Goal: Task Accomplishment & Management: Complete application form

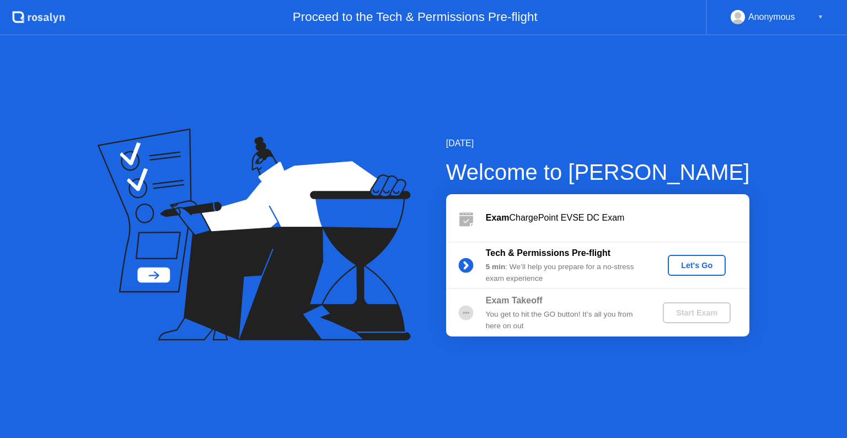
click at [693, 271] on button "Let's Go" at bounding box center [697, 265] width 58 height 21
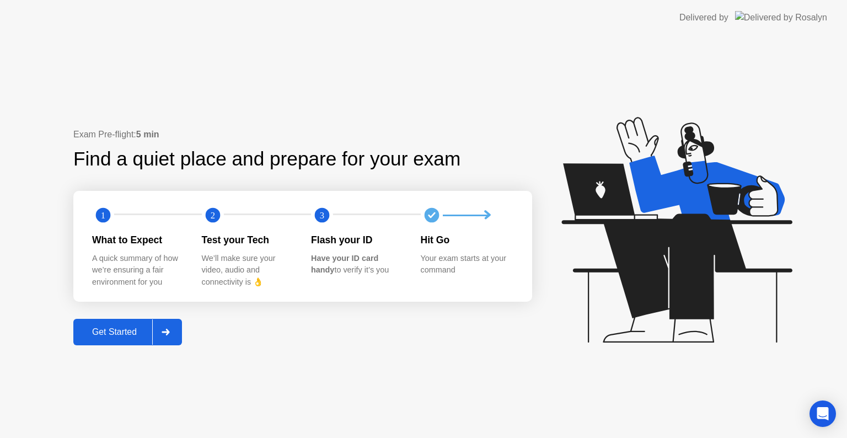
click at [120, 333] on div "Get Started" at bounding box center [115, 332] width 76 height 10
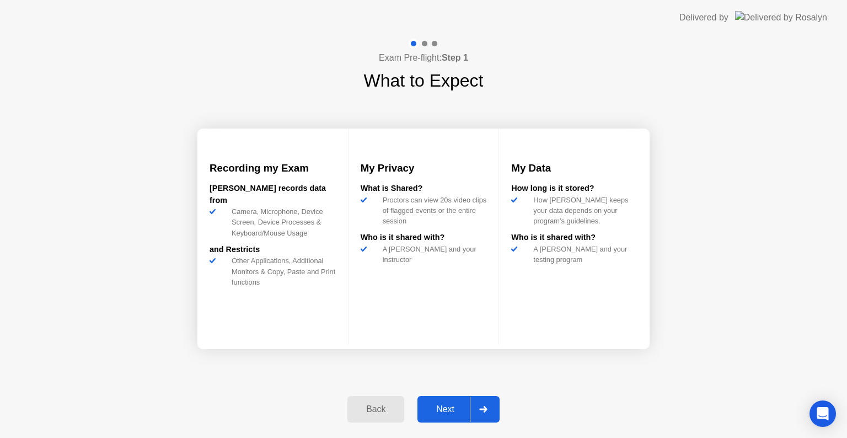
click at [458, 413] on div "Next" at bounding box center [445, 409] width 49 height 10
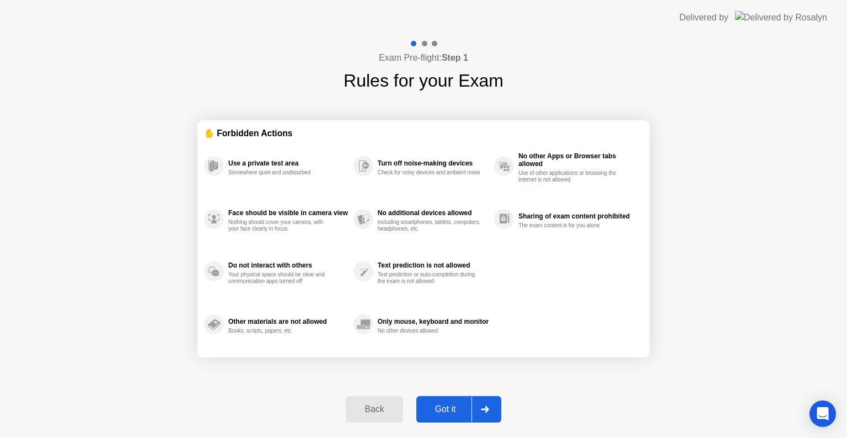
click at [482, 407] on icon at bounding box center [485, 409] width 8 height 7
select select "**********"
select select "*******"
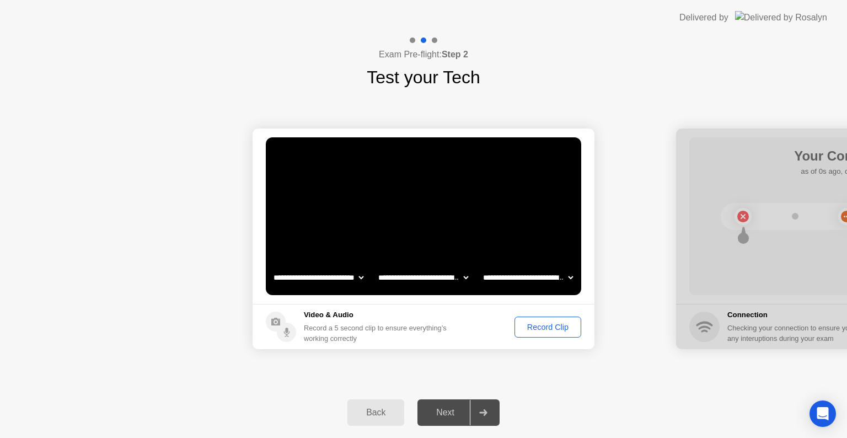
click at [549, 324] on div "Record Clip" at bounding box center [547, 327] width 59 height 9
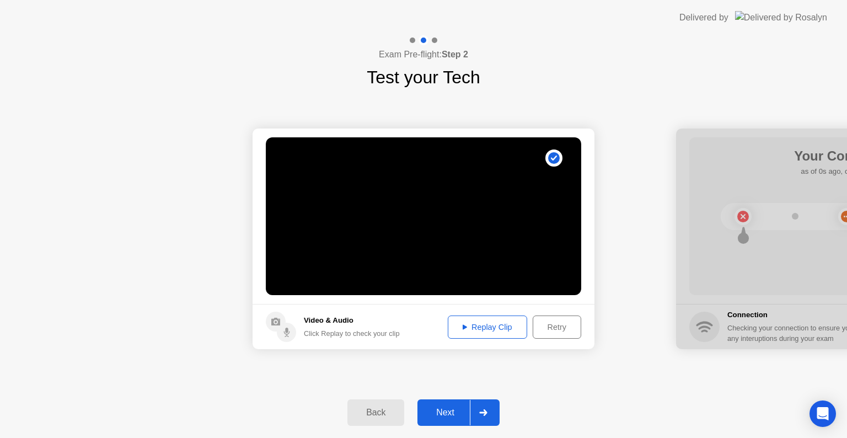
click at [477, 409] on div at bounding box center [483, 412] width 26 height 25
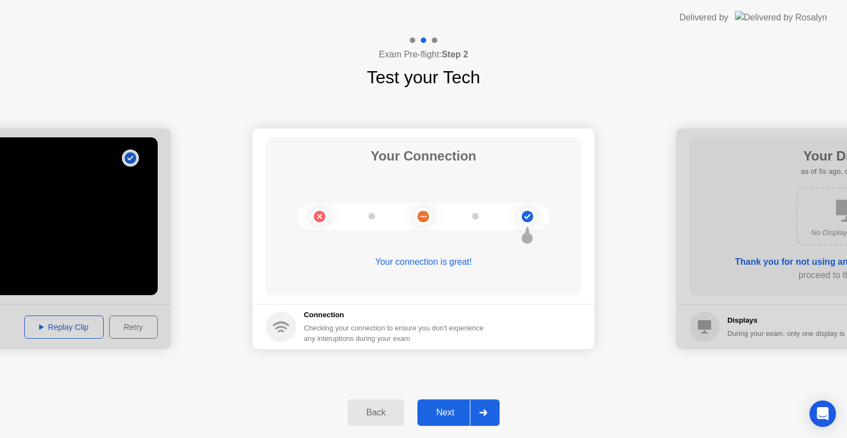
click at [477, 409] on div at bounding box center [483, 412] width 26 height 25
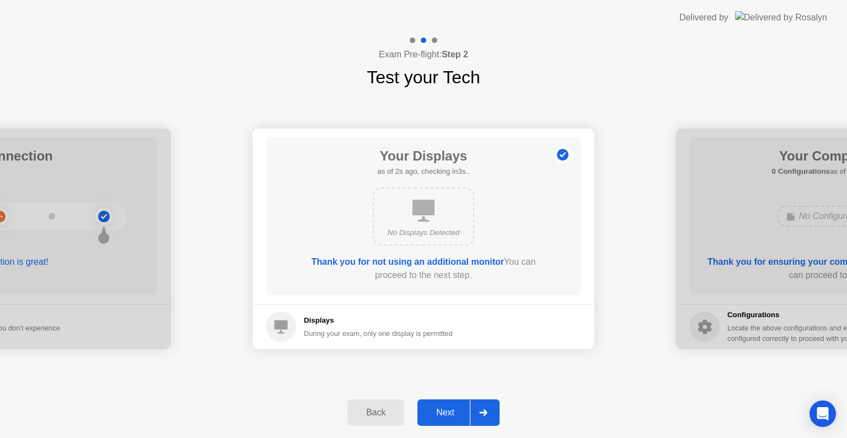
click at [477, 409] on div at bounding box center [483, 412] width 26 height 25
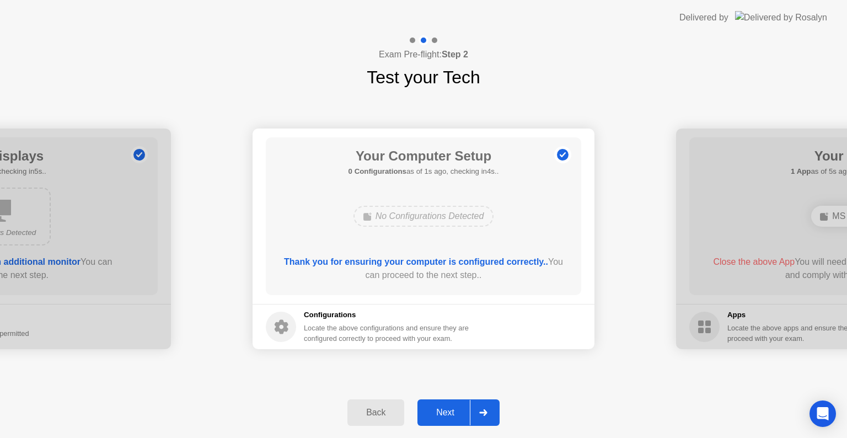
click at [477, 409] on div at bounding box center [483, 412] width 26 height 25
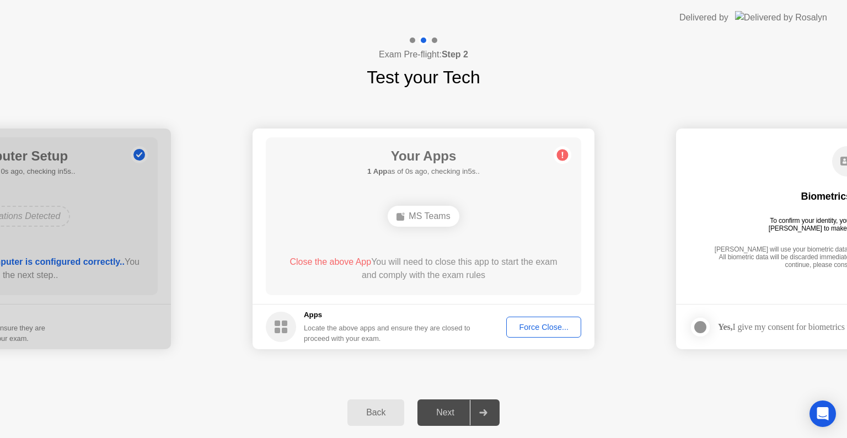
click at [536, 329] on div "Force Close..." at bounding box center [543, 327] width 67 height 9
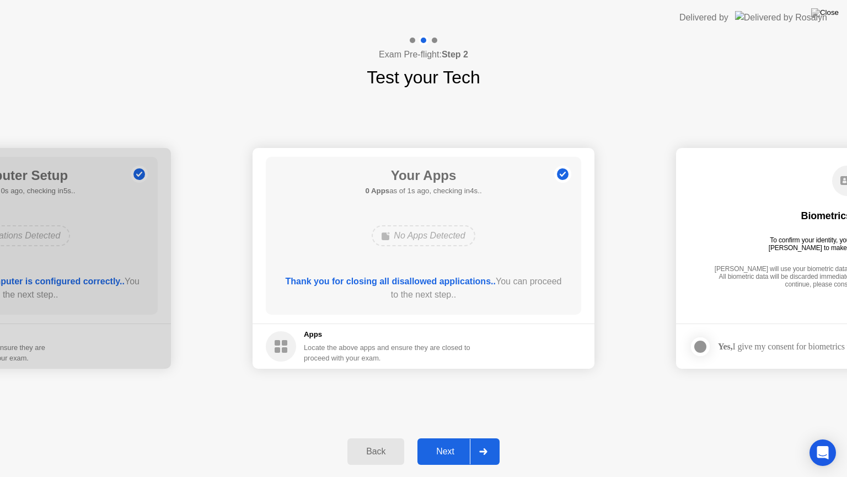
click at [483, 437] on div at bounding box center [483, 450] width 26 height 25
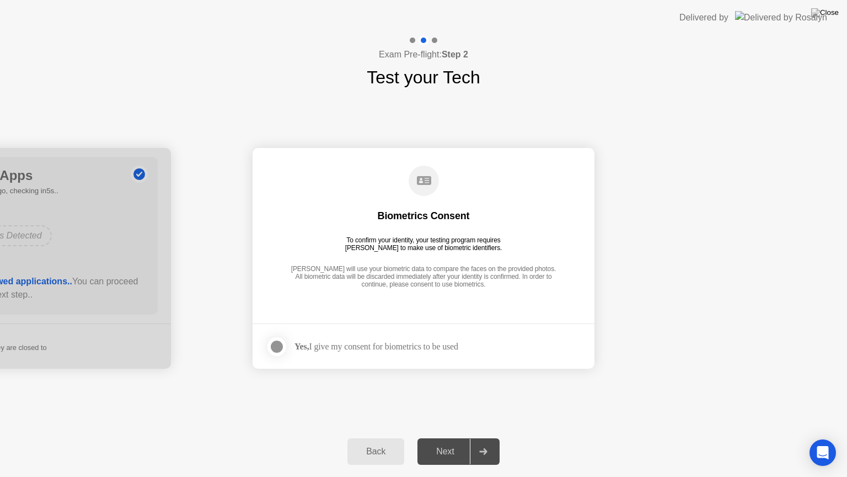
click at [275, 340] on div at bounding box center [276, 346] width 13 height 13
click at [485, 437] on div at bounding box center [483, 450] width 26 height 25
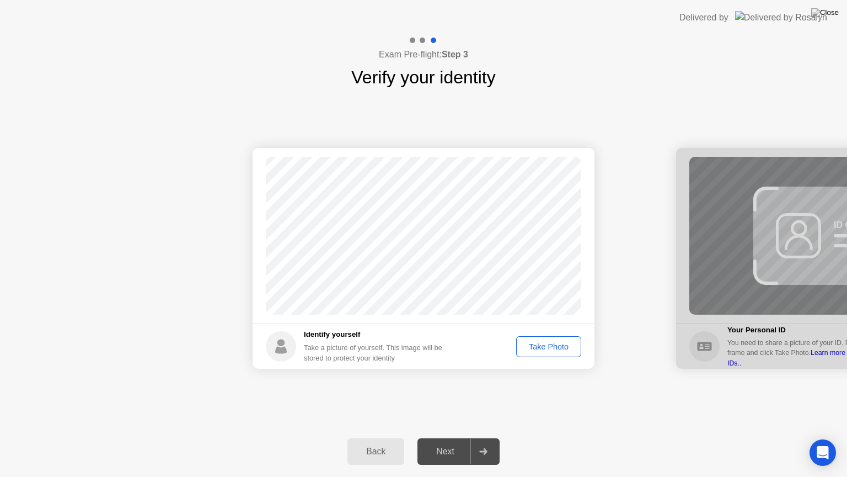
click at [556, 344] on div "Take Photo" at bounding box center [548, 346] width 57 height 9
click at [481, 437] on div at bounding box center [483, 450] width 26 height 25
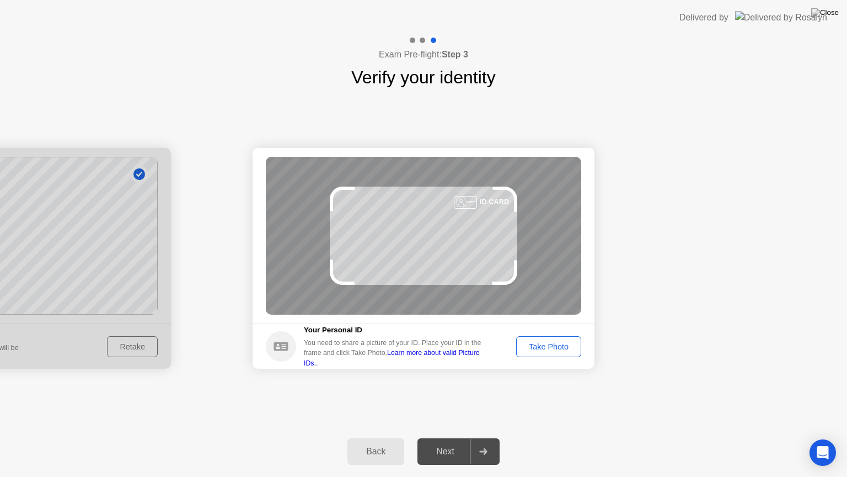
click at [555, 351] on div "Take Photo" at bounding box center [548, 346] width 57 height 9
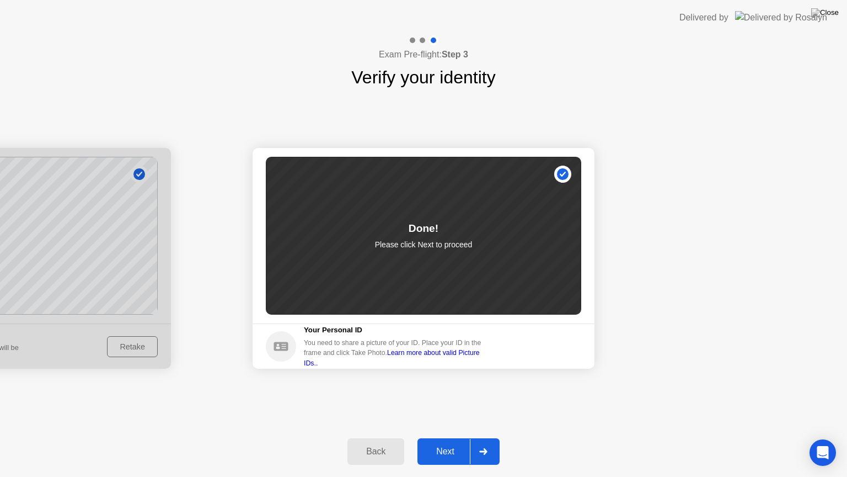
click at [489, 437] on div at bounding box center [483, 450] width 26 height 25
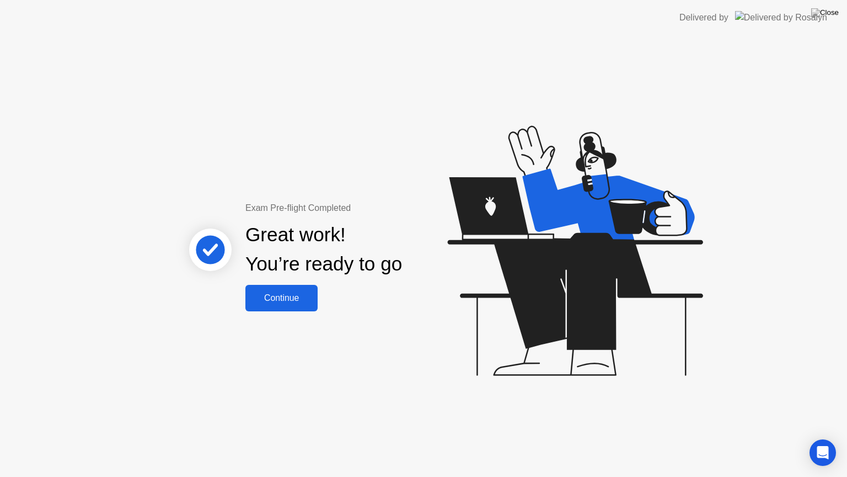
click at [285, 295] on div "Continue" at bounding box center [282, 298] width 66 height 10
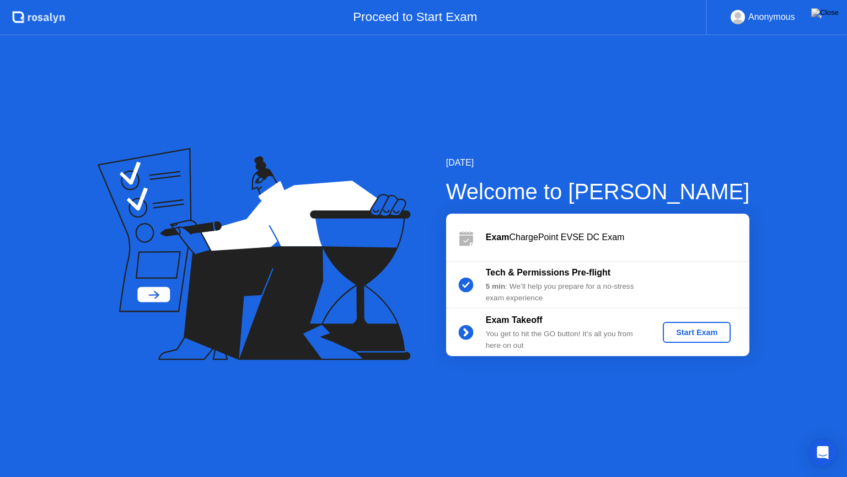
click at [708, 342] on button "Start Exam" at bounding box center [697, 332] width 68 height 21
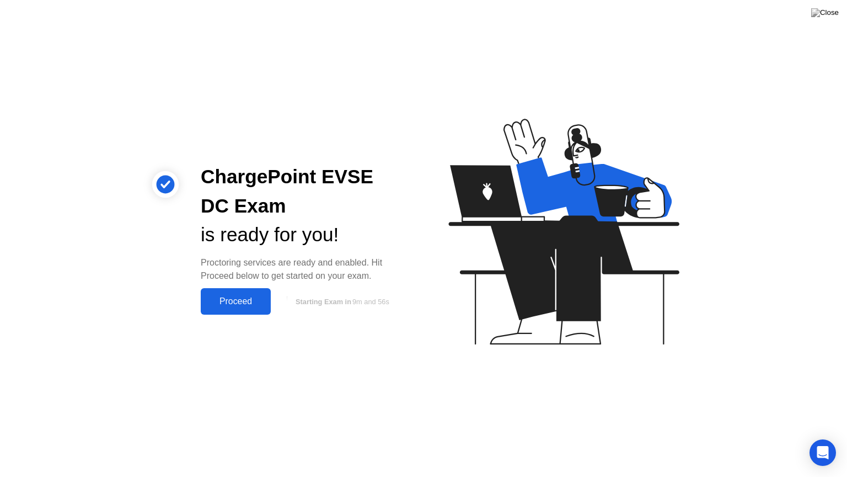
click at [258, 302] on div "Proceed" at bounding box center [235, 301] width 63 height 10
